Goal: Information Seeking & Learning: Learn about a topic

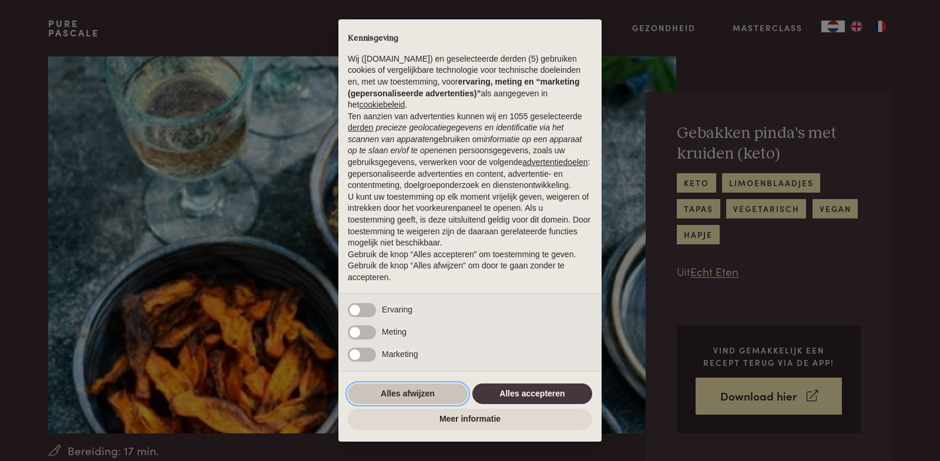
click at [423, 394] on button "Alles afwijzen" at bounding box center [408, 394] width 120 height 21
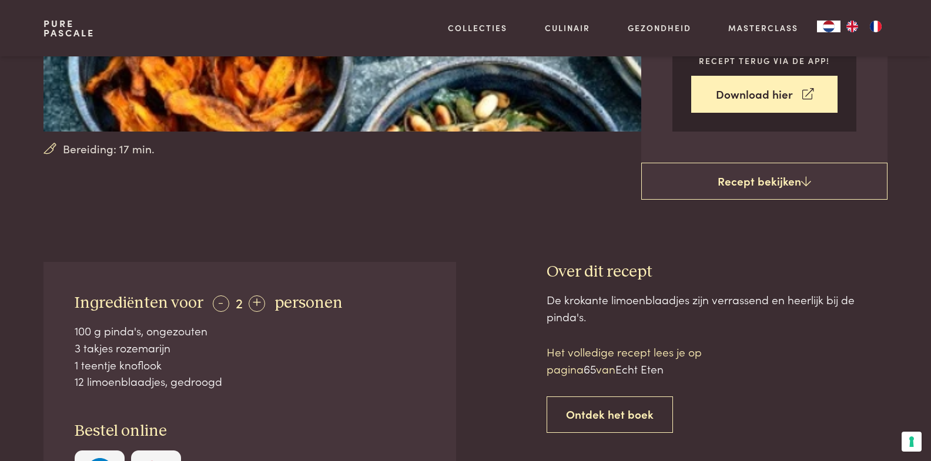
scroll to position [176, 0]
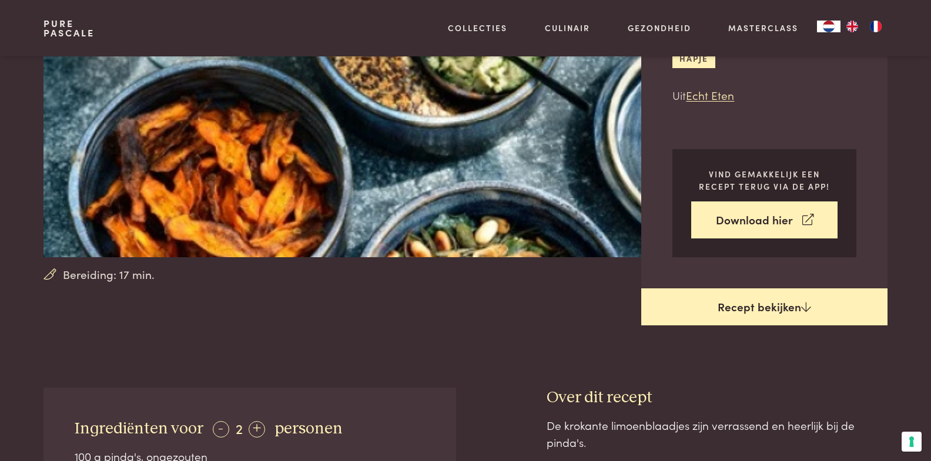
click at [823, 315] on link "Recept bekijken" at bounding box center [764, 308] width 246 height 38
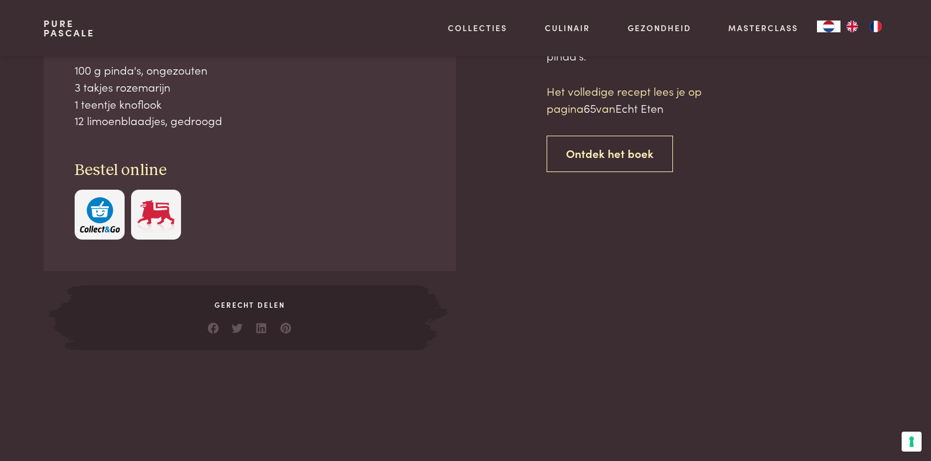
scroll to position [564, 0]
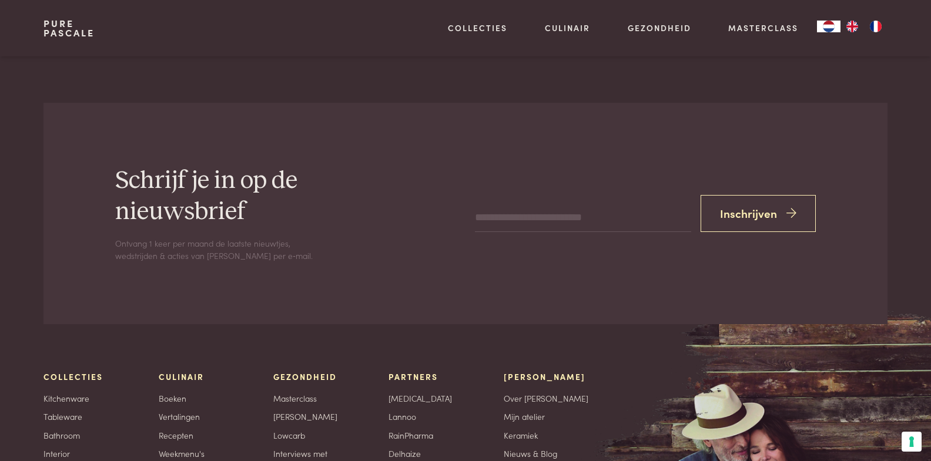
scroll to position [1680, 0]
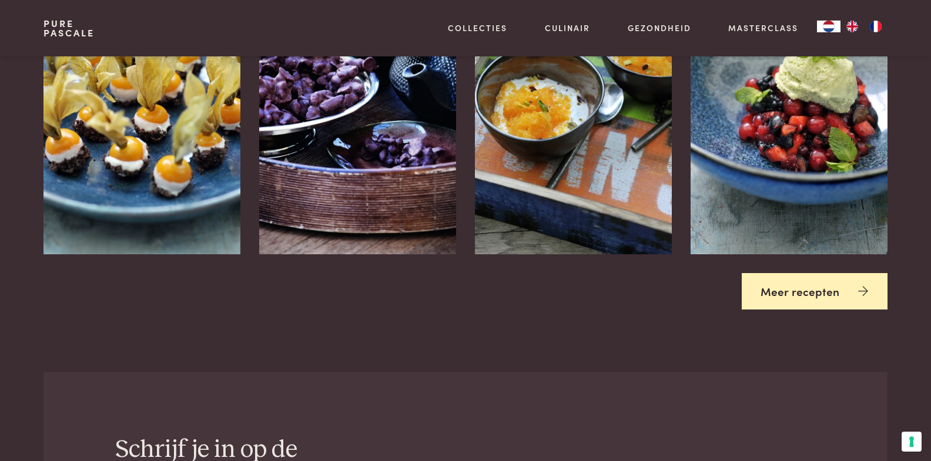
click at [870, 291] on link "Meer recepten" at bounding box center [815, 291] width 146 height 37
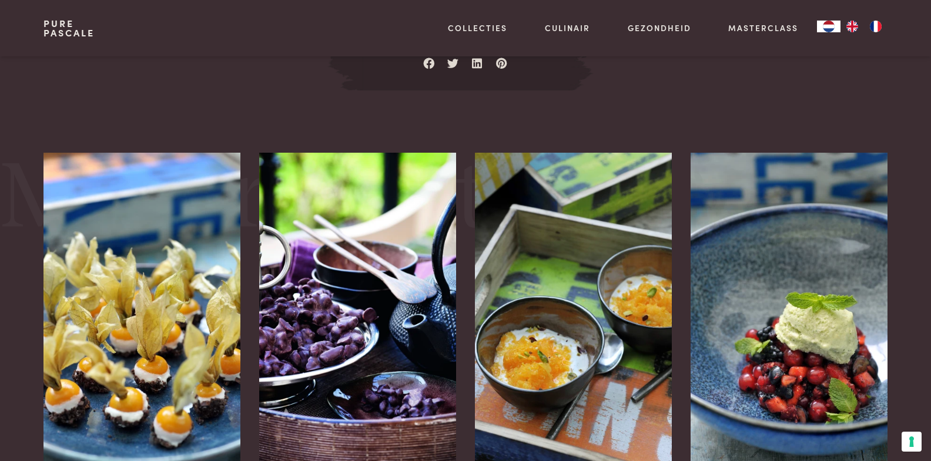
scroll to position [1445, 0]
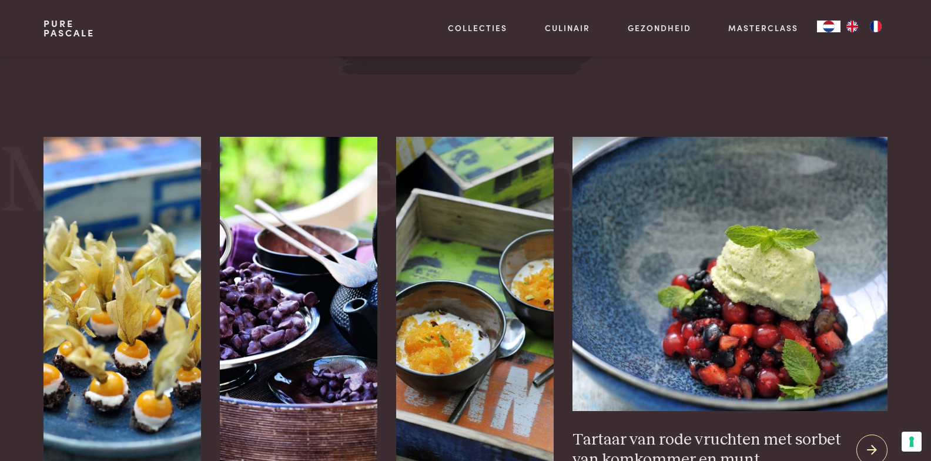
click at [795, 353] on img at bounding box center [729, 274] width 315 height 274
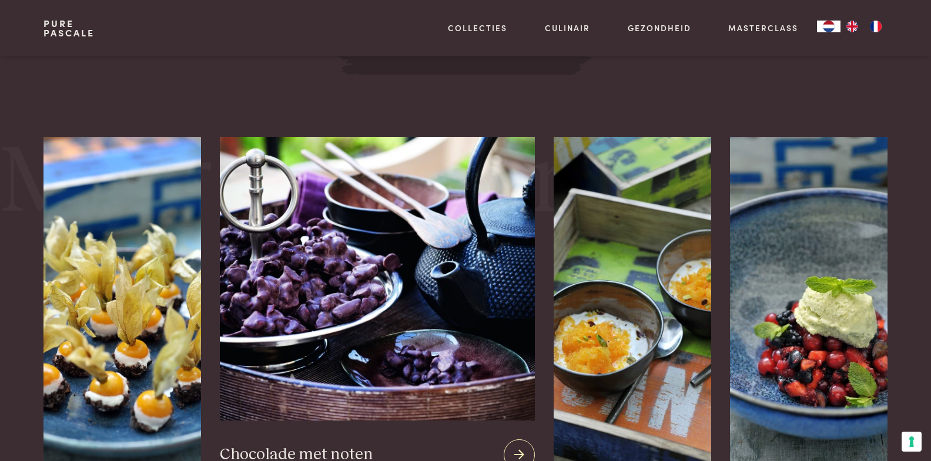
click at [460, 284] on img at bounding box center [377, 279] width 315 height 284
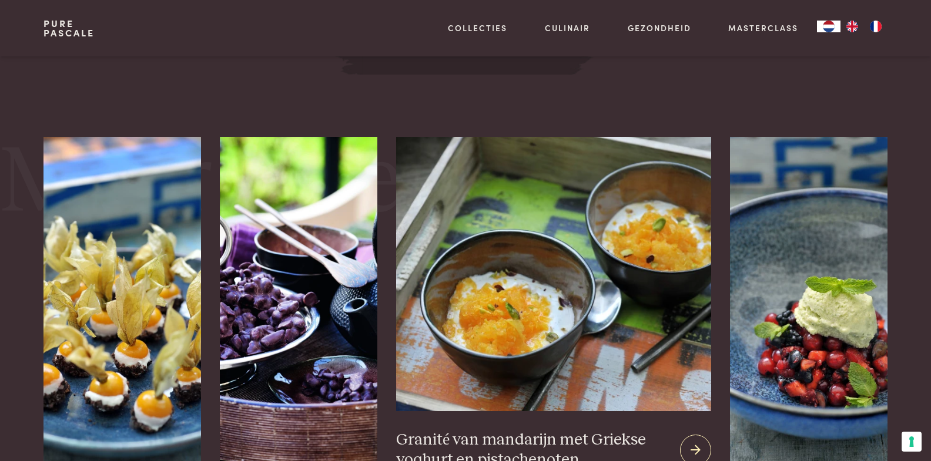
click at [575, 310] on img at bounding box center [553, 274] width 315 height 274
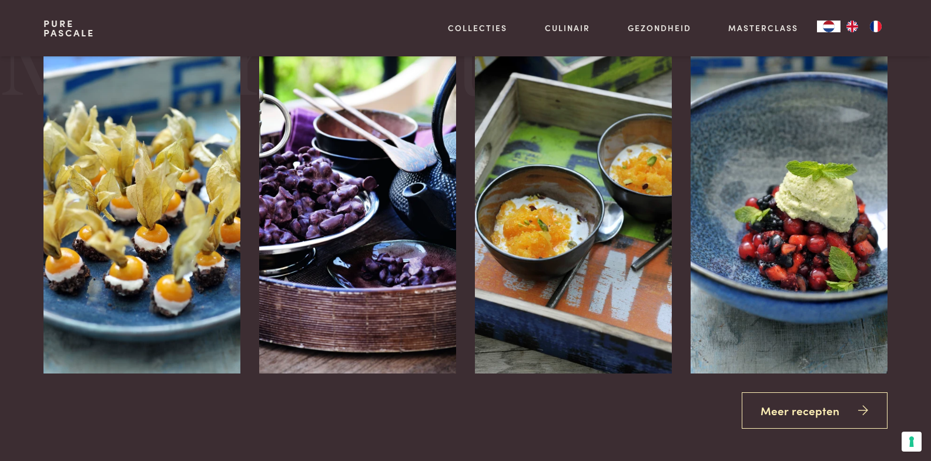
scroll to position [1680, 0]
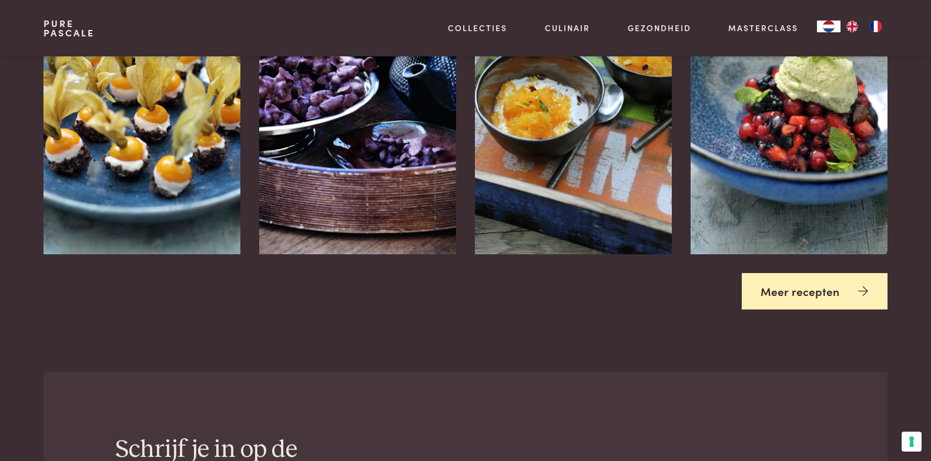
click at [806, 296] on link "Meer recepten" at bounding box center [815, 291] width 146 height 37
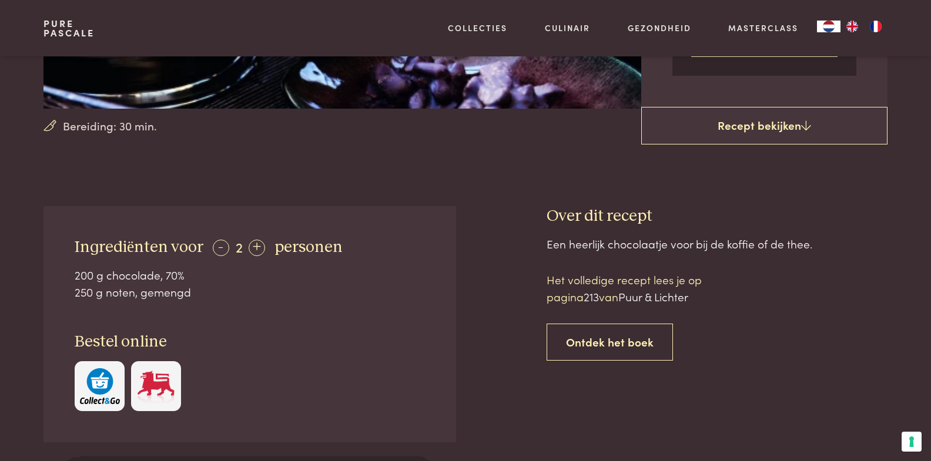
scroll to position [176, 0]
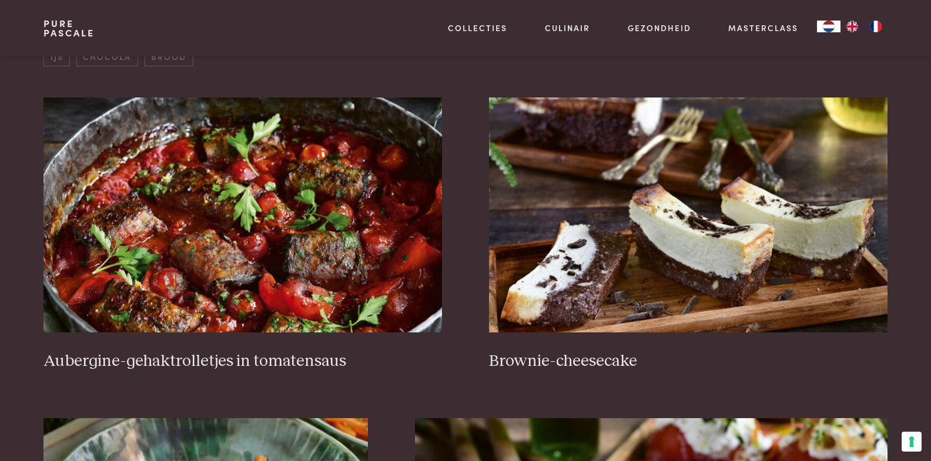
scroll to position [470, 0]
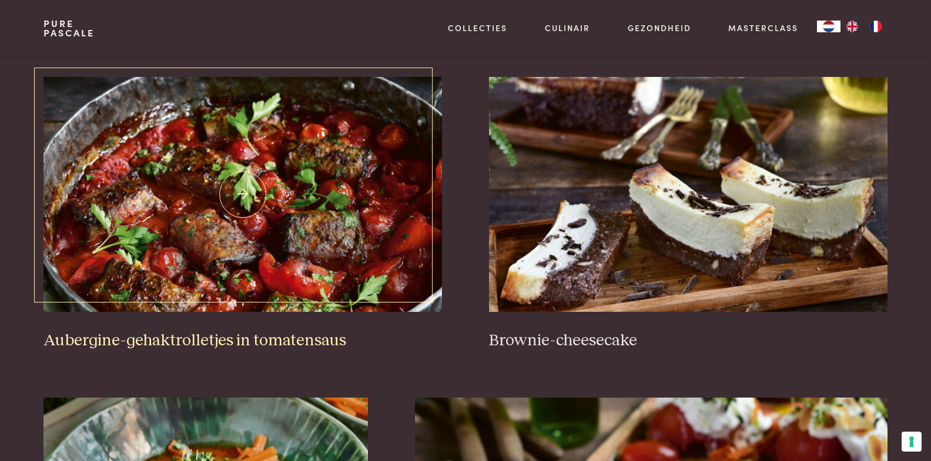
click at [360, 242] on img at bounding box center [242, 194] width 398 height 235
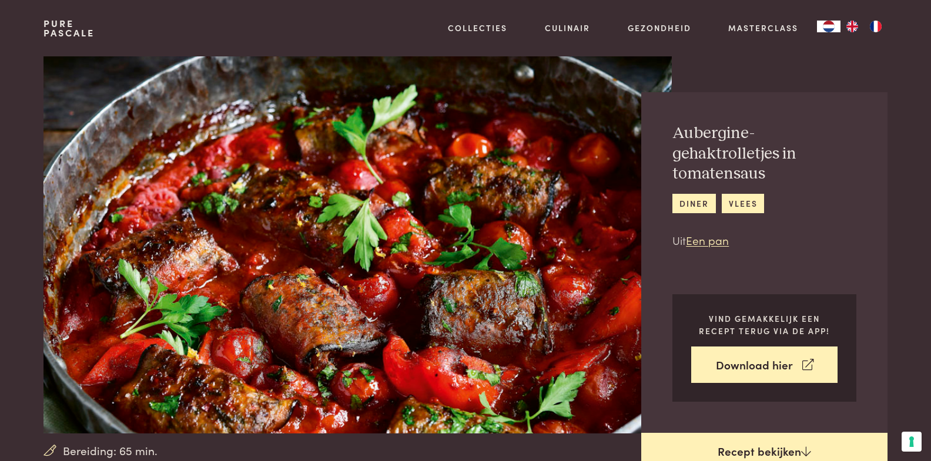
click at [775, 448] on link "Recept bekijken" at bounding box center [764, 452] width 246 height 38
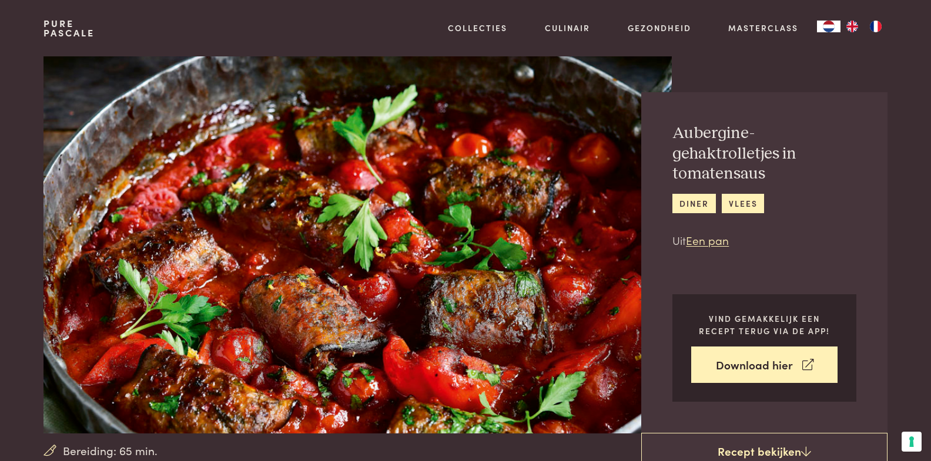
drag, startPoint x: 407, startPoint y: 220, endPoint x: 809, endPoint y: 216, distance: 402.0
click at [809, 216] on div "Aubergine-gehaktrolletjes in tomatensaus diner vlees Uit Een pan" at bounding box center [764, 185] width 184 height 125
